Goal: Task Accomplishment & Management: Use online tool/utility

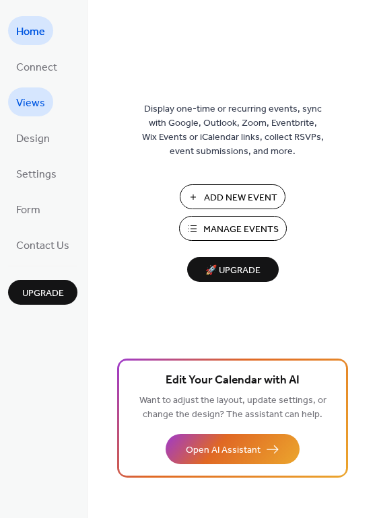
click at [28, 93] on span "Views" at bounding box center [30, 103] width 29 height 21
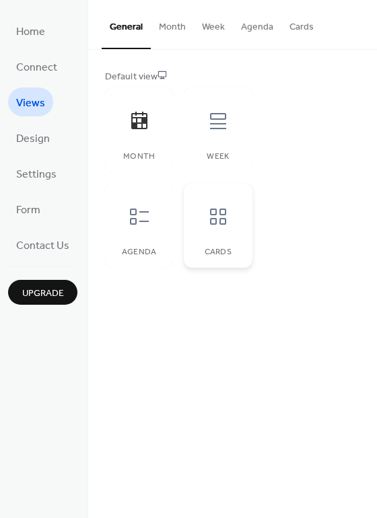
click at [223, 228] on div at bounding box center [218, 216] width 40 height 40
click at [117, 223] on div "Agenda" at bounding box center [139, 225] width 68 height 85
click at [224, 227] on div at bounding box center [218, 216] width 40 height 40
click at [305, 31] on button "Cards" at bounding box center [301, 24] width 40 height 48
